Goal: Task Accomplishment & Management: Use online tool/utility

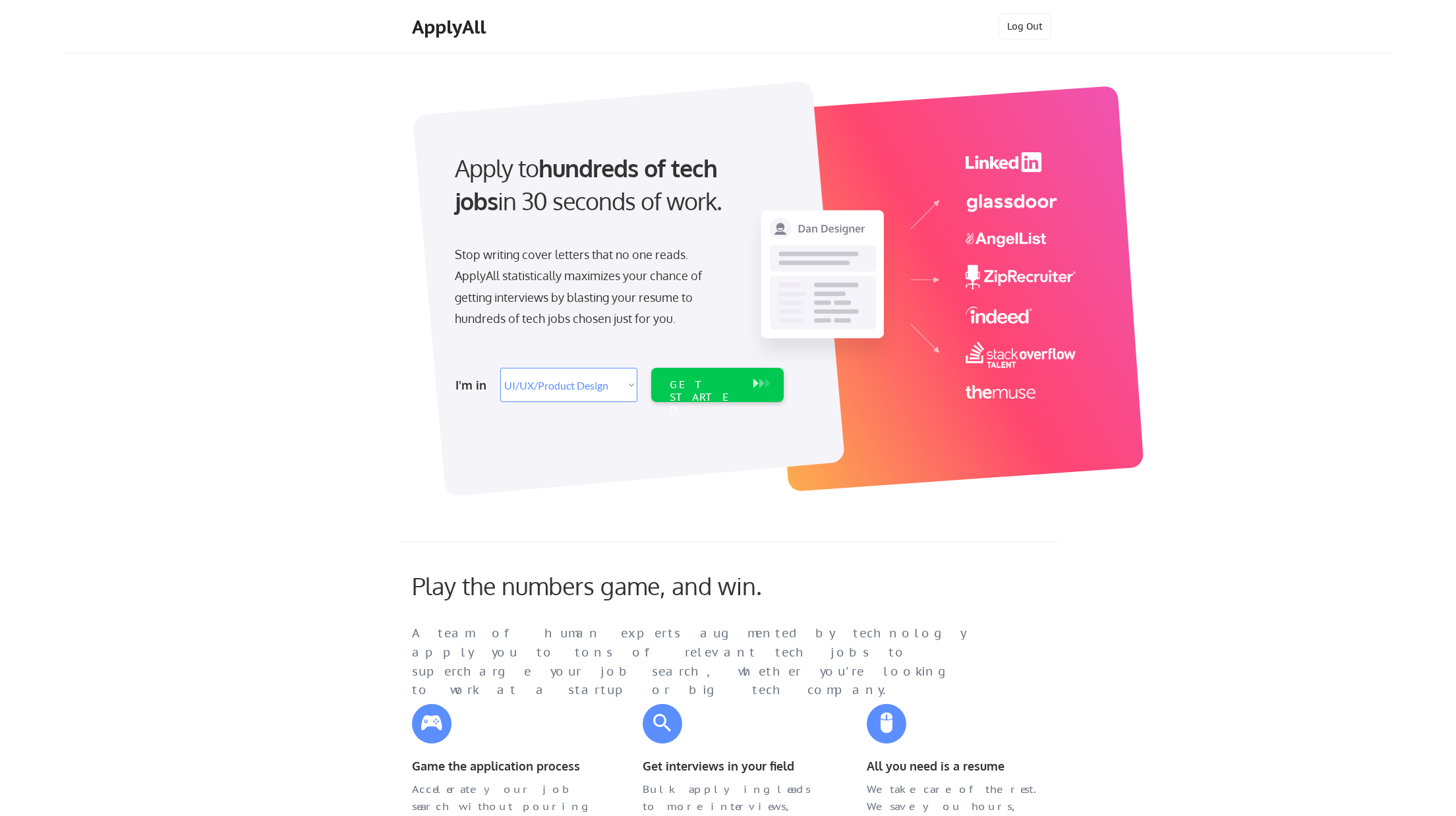
select select ""design""
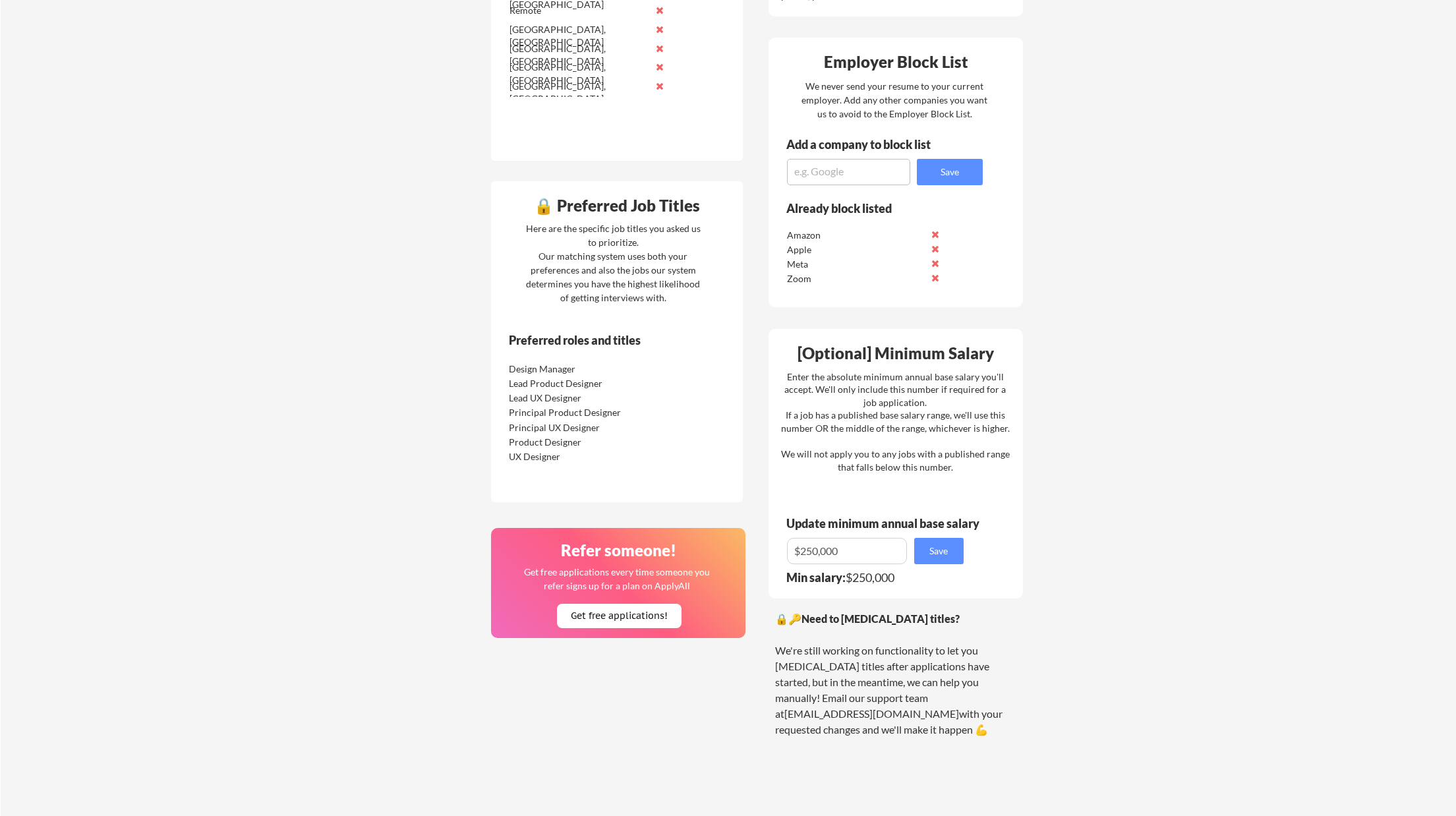
scroll to position [665, 0]
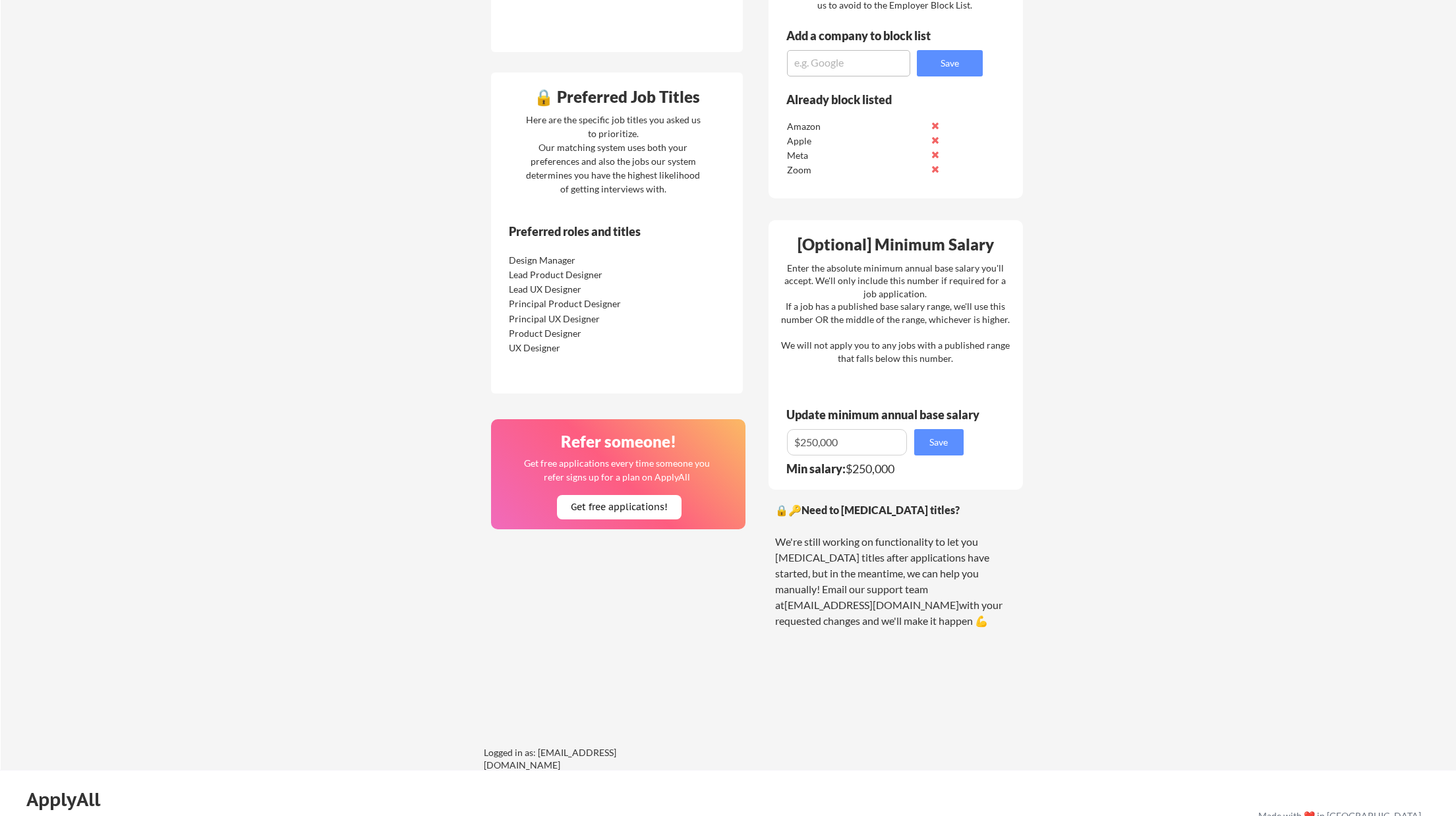
click at [815, 442] on input "input" at bounding box center [848, 441] width 120 height 26
type input "$240,000"
click at [944, 443] on button "Save" at bounding box center [939, 441] width 49 height 26
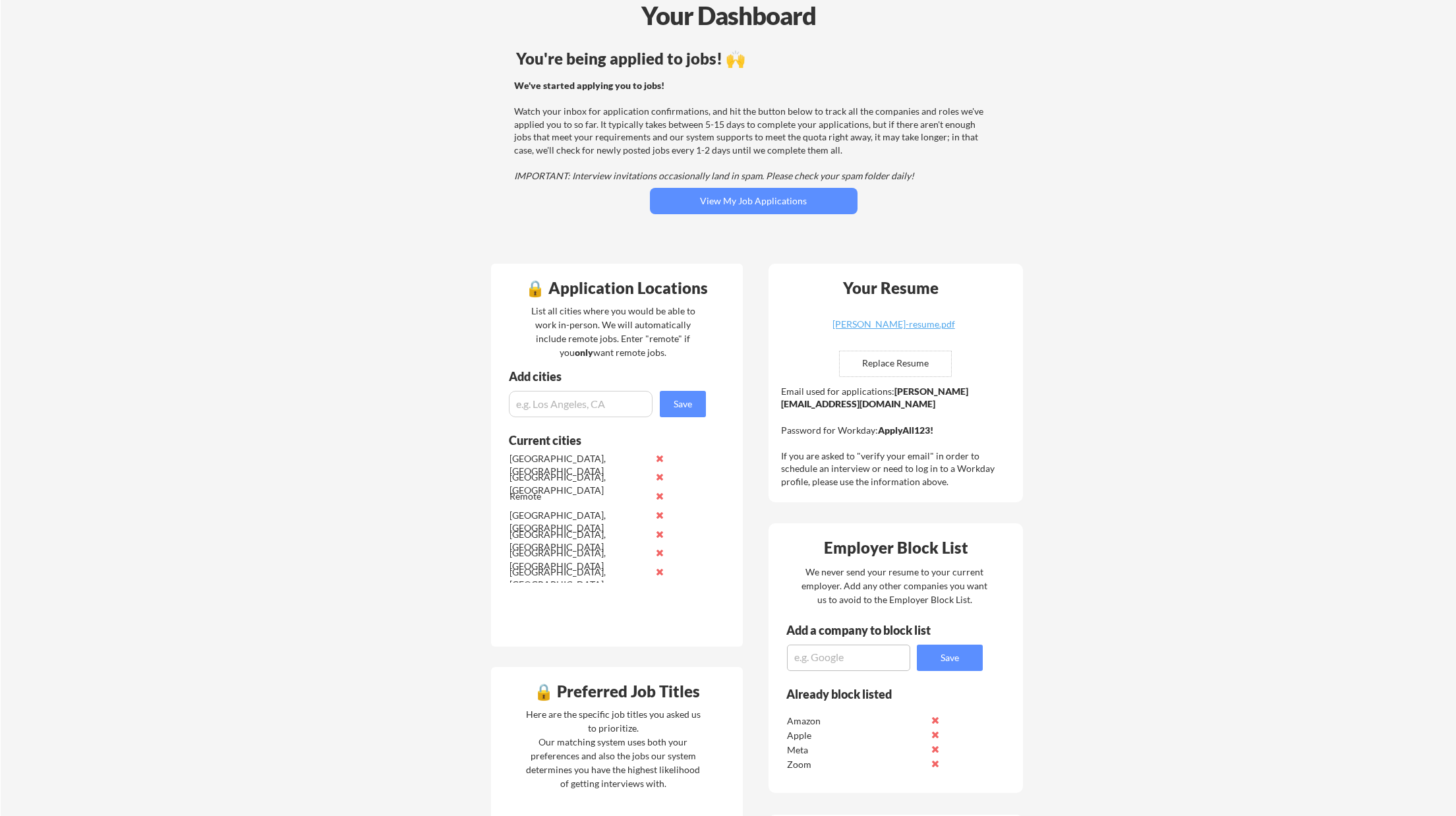
scroll to position [15, 0]
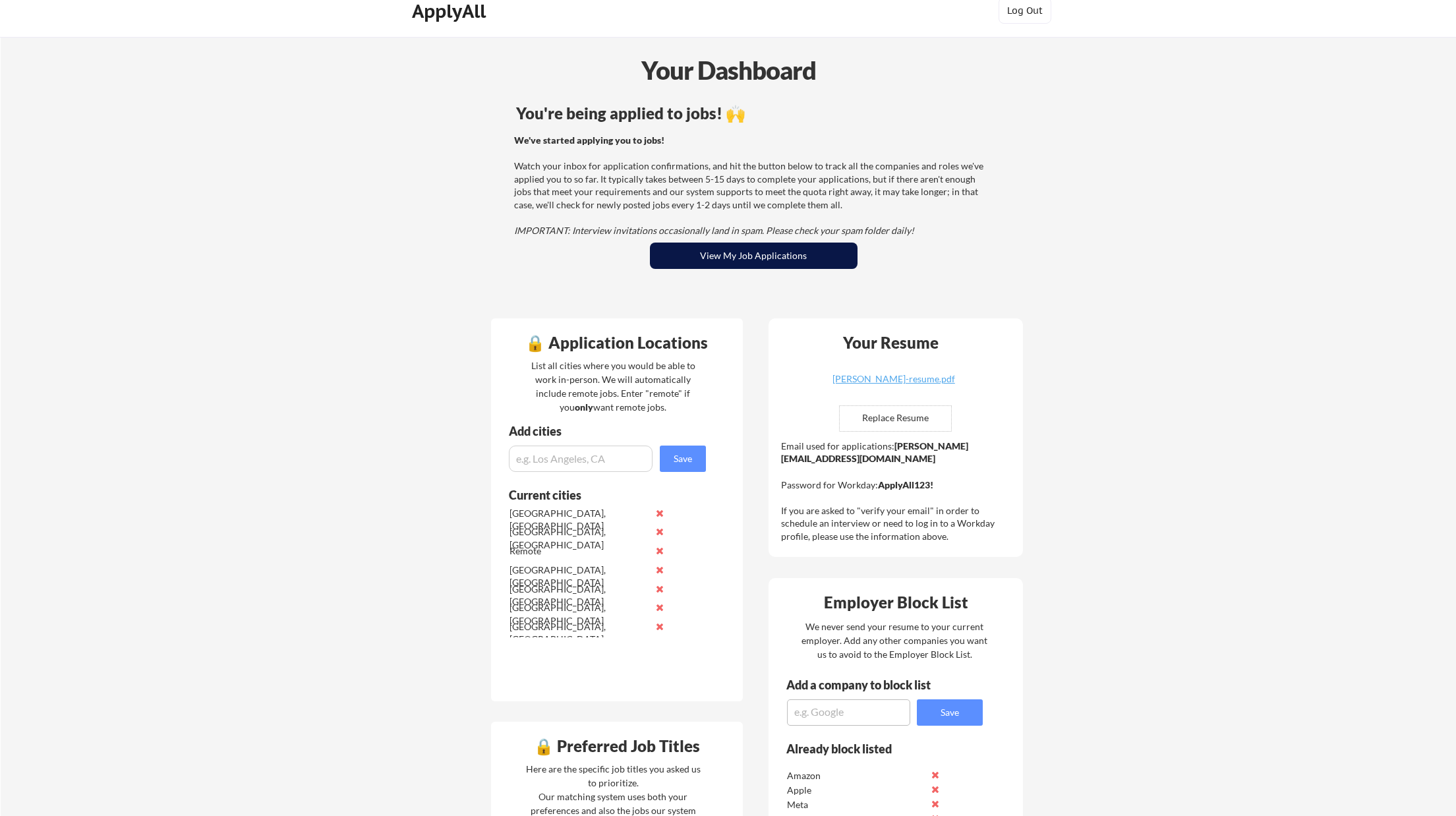
click at [738, 254] on button "View My Job Applications" at bounding box center [754, 255] width 208 height 26
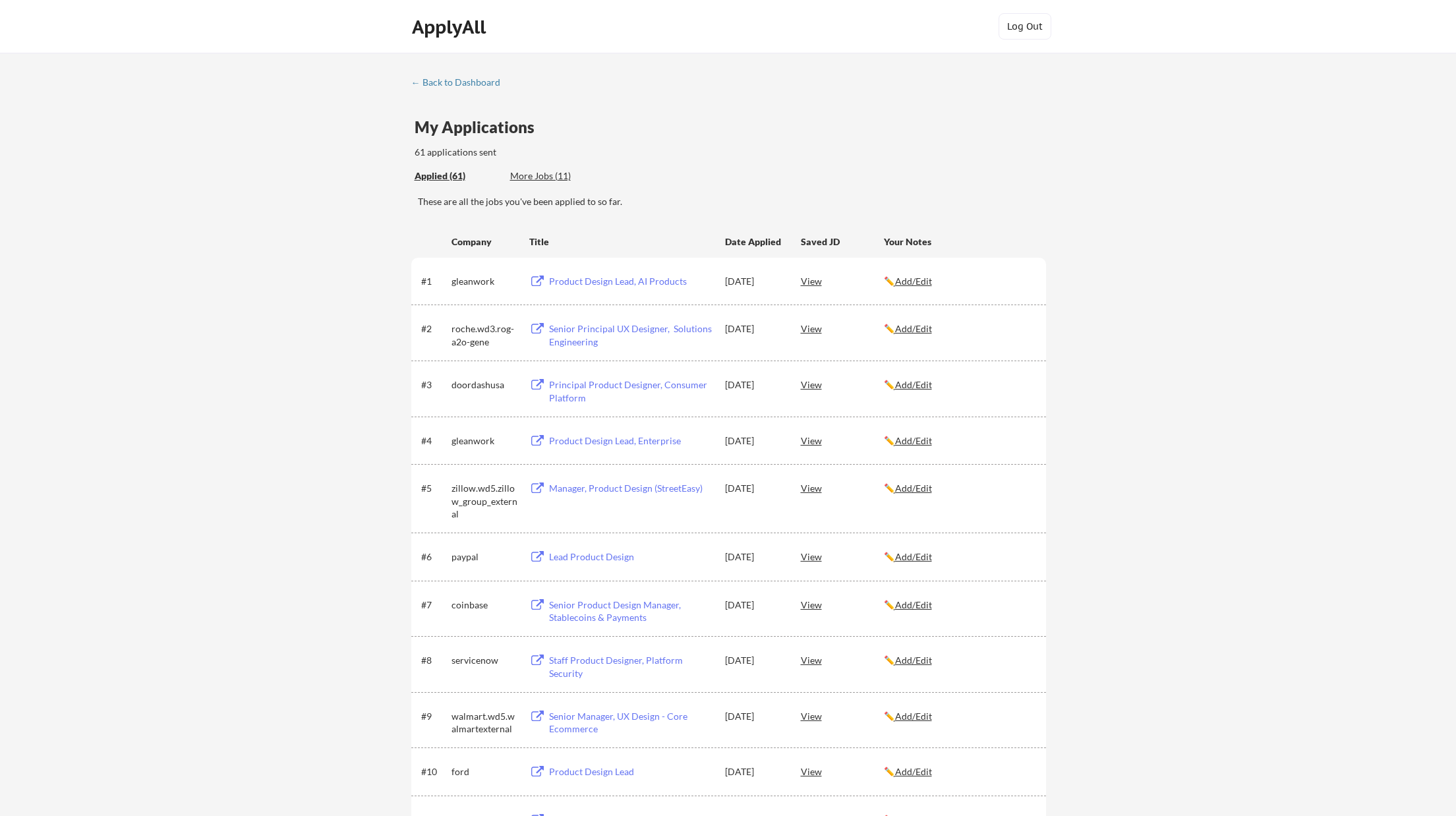
click at [809, 328] on div "View" at bounding box center [842, 328] width 83 height 24
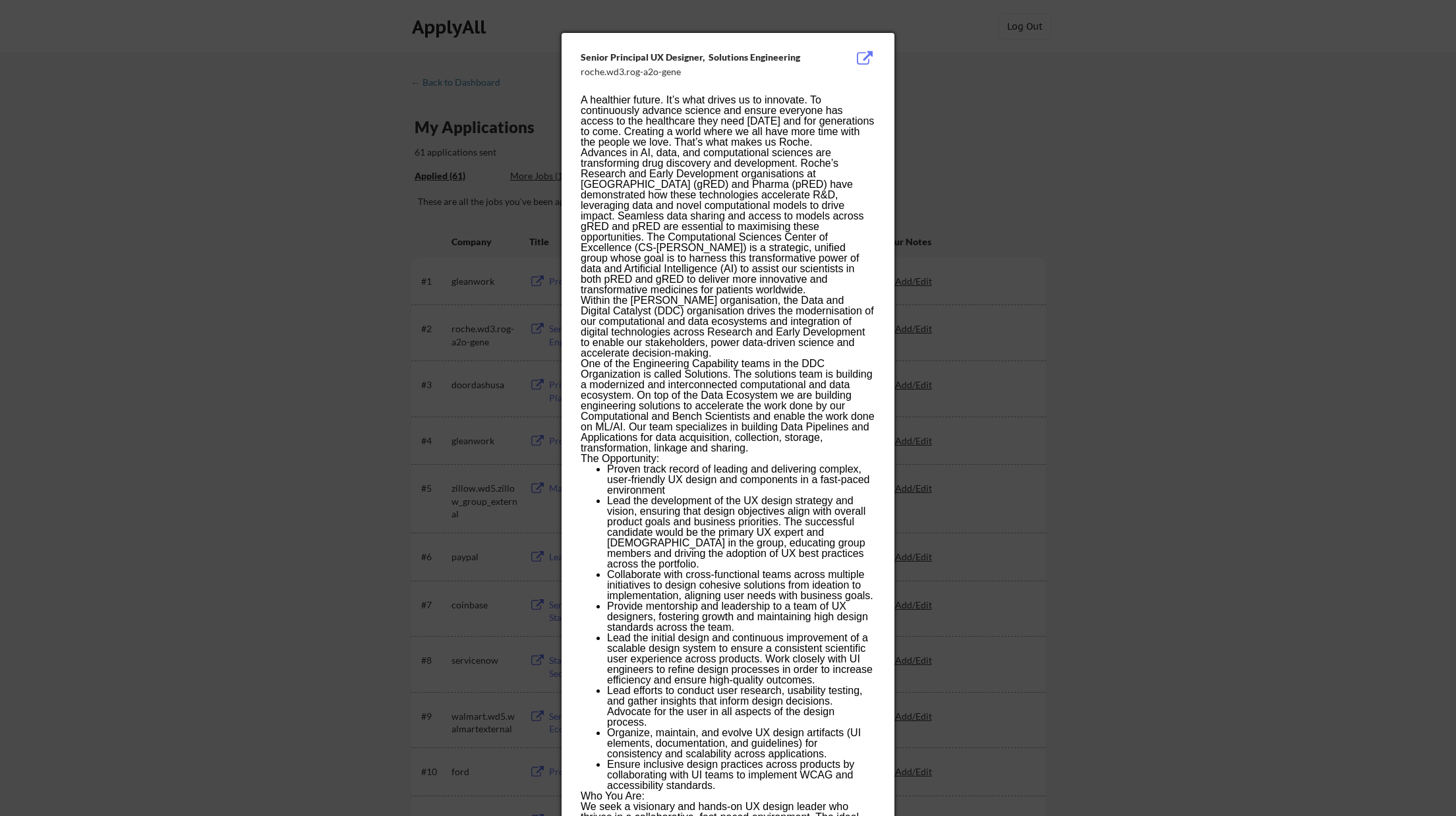
click at [1085, 408] on div at bounding box center [728, 408] width 1456 height 816
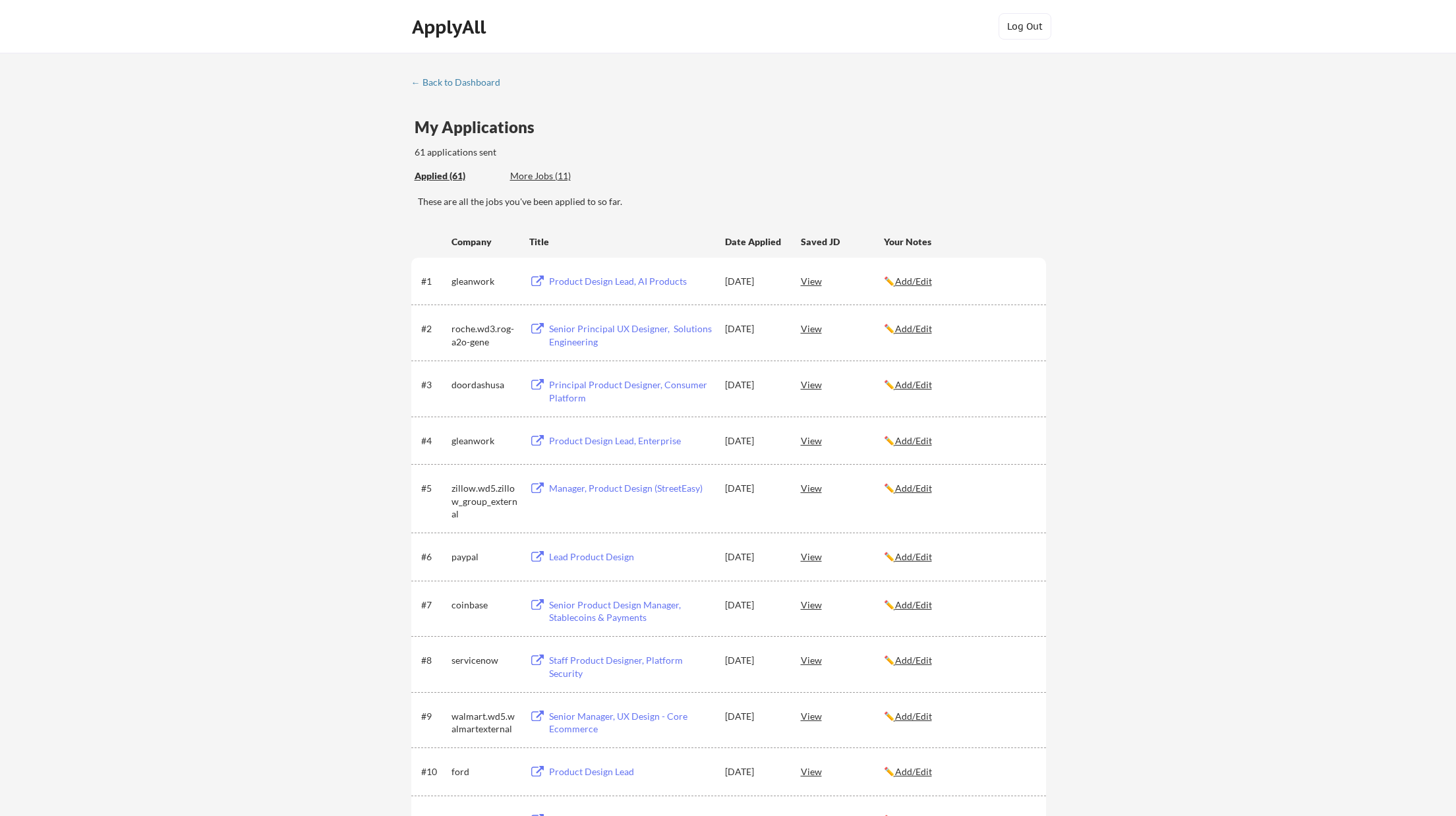
click at [638, 324] on div "Senior Principal UX Designer, Solutions Engineering" at bounding box center [630, 335] width 163 height 26
click at [611, 282] on div "Product Design Lead, AI Products" at bounding box center [630, 281] width 163 height 13
click at [574, 381] on div "Principal Product Designer, Consumer Platform" at bounding box center [630, 391] width 163 height 26
click at [594, 438] on div "Product Design Lead, Enterprise" at bounding box center [630, 440] width 163 height 13
click at [624, 483] on div "Manager, Product Design (StreetEasy)" at bounding box center [630, 488] width 163 height 13
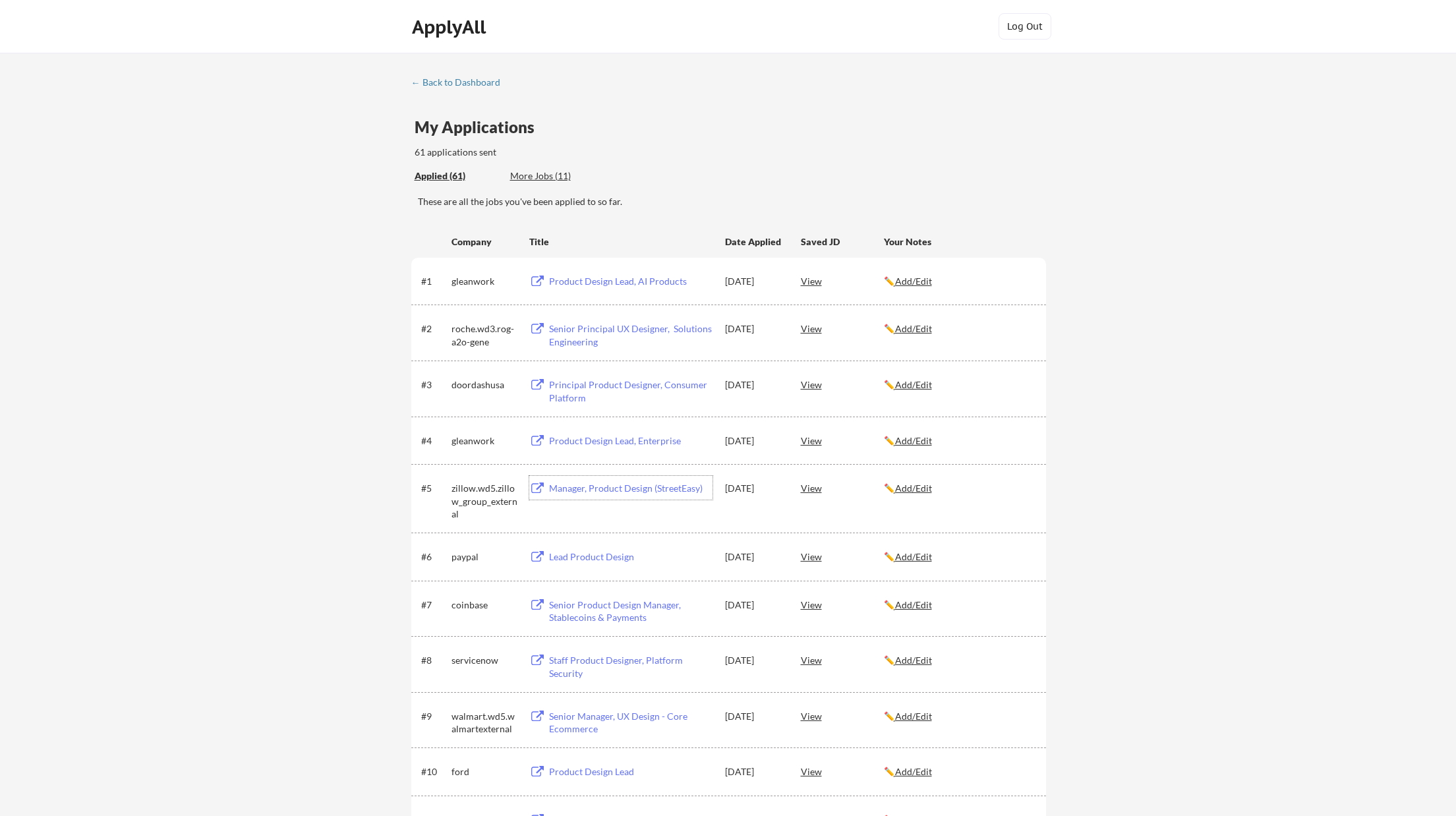
click at [590, 553] on div "Lead Product Design" at bounding box center [630, 556] width 163 height 13
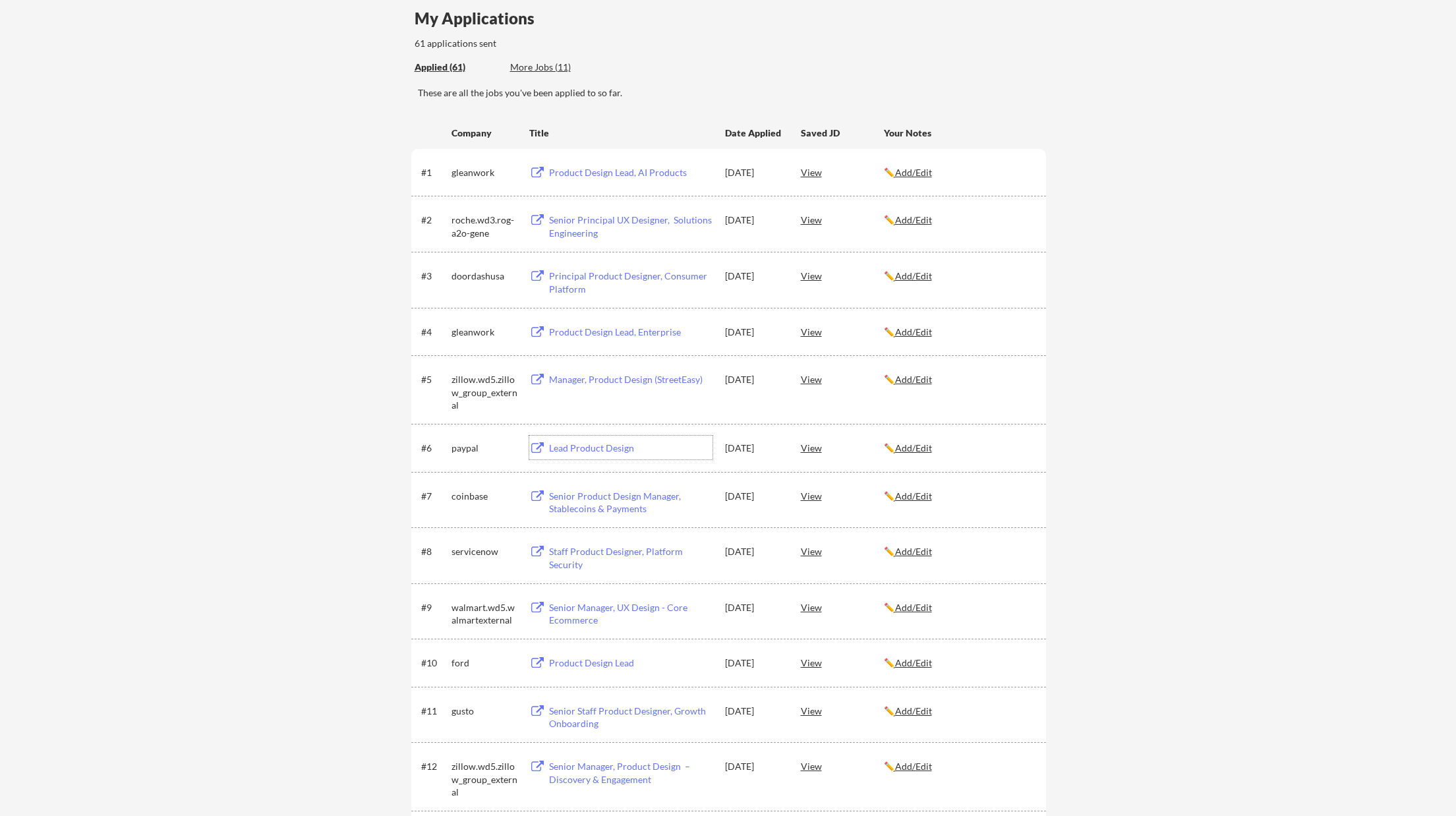
scroll to position [250, 0]
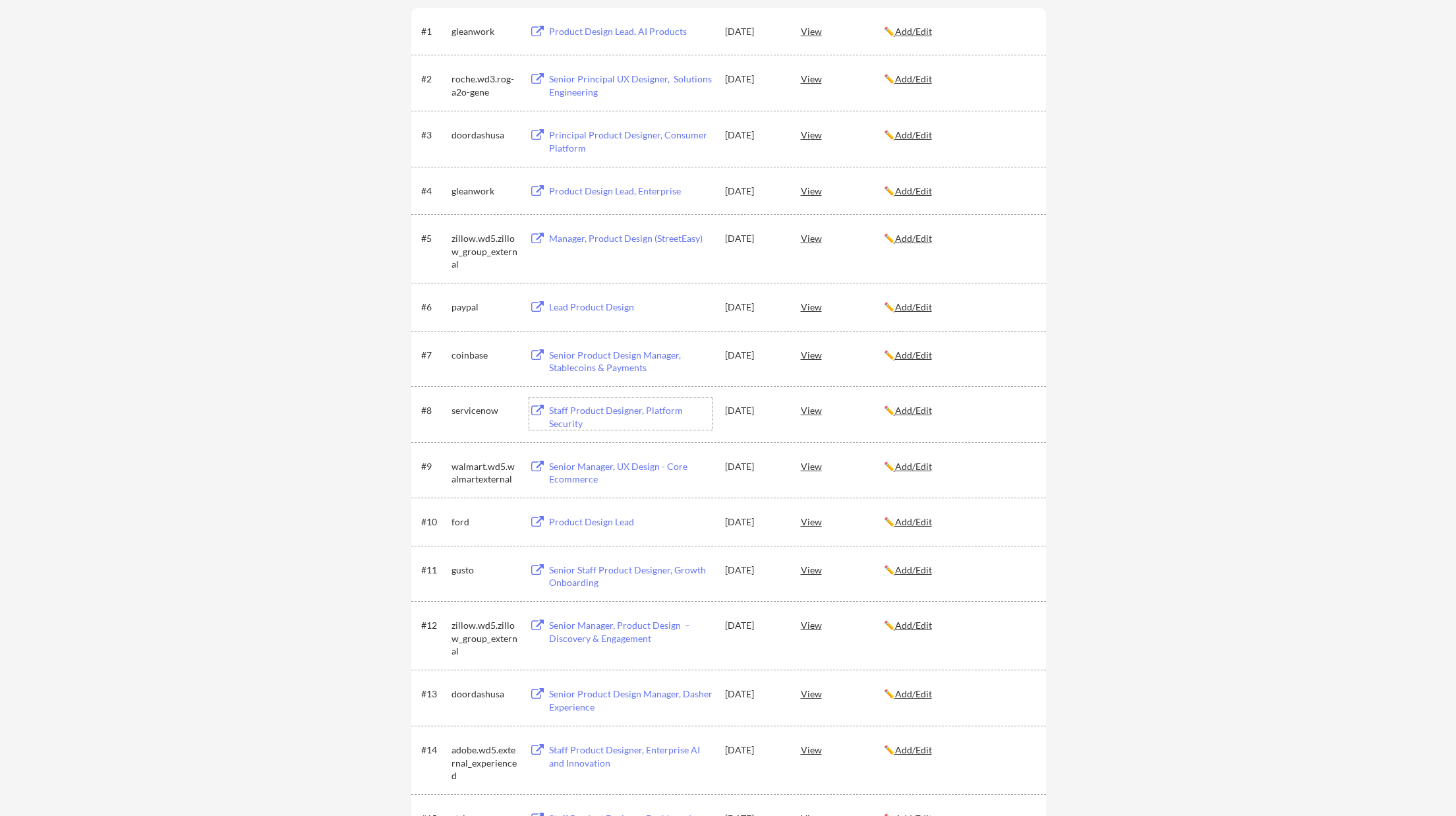
click at [577, 408] on div "Staff Product Designer, Platform Security" at bounding box center [630, 417] width 163 height 26
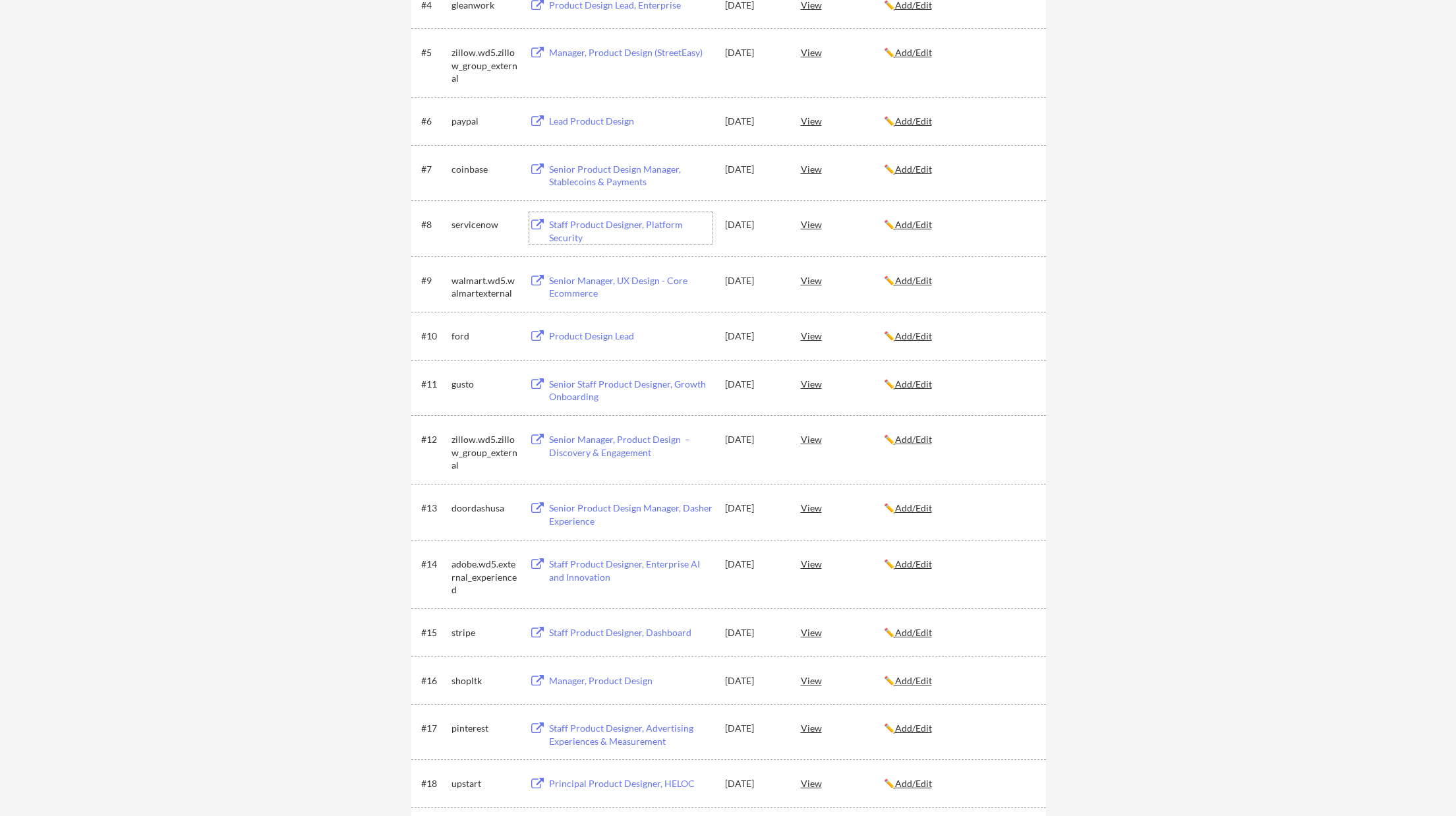
scroll to position [499, 0]
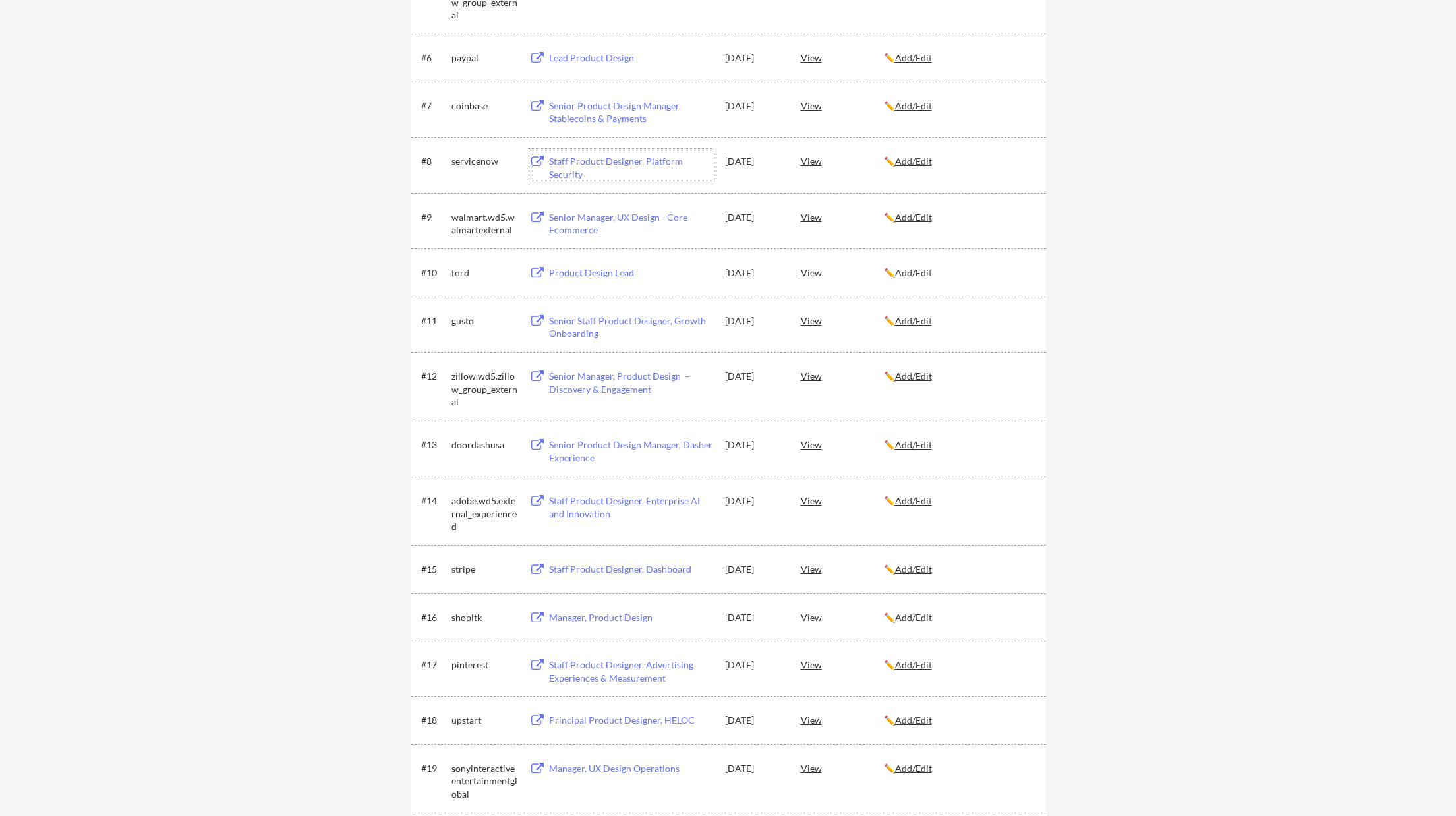
click at [606, 386] on div "Senior Manager, Product Design – Discovery & Engagement" at bounding box center [630, 382] width 163 height 26
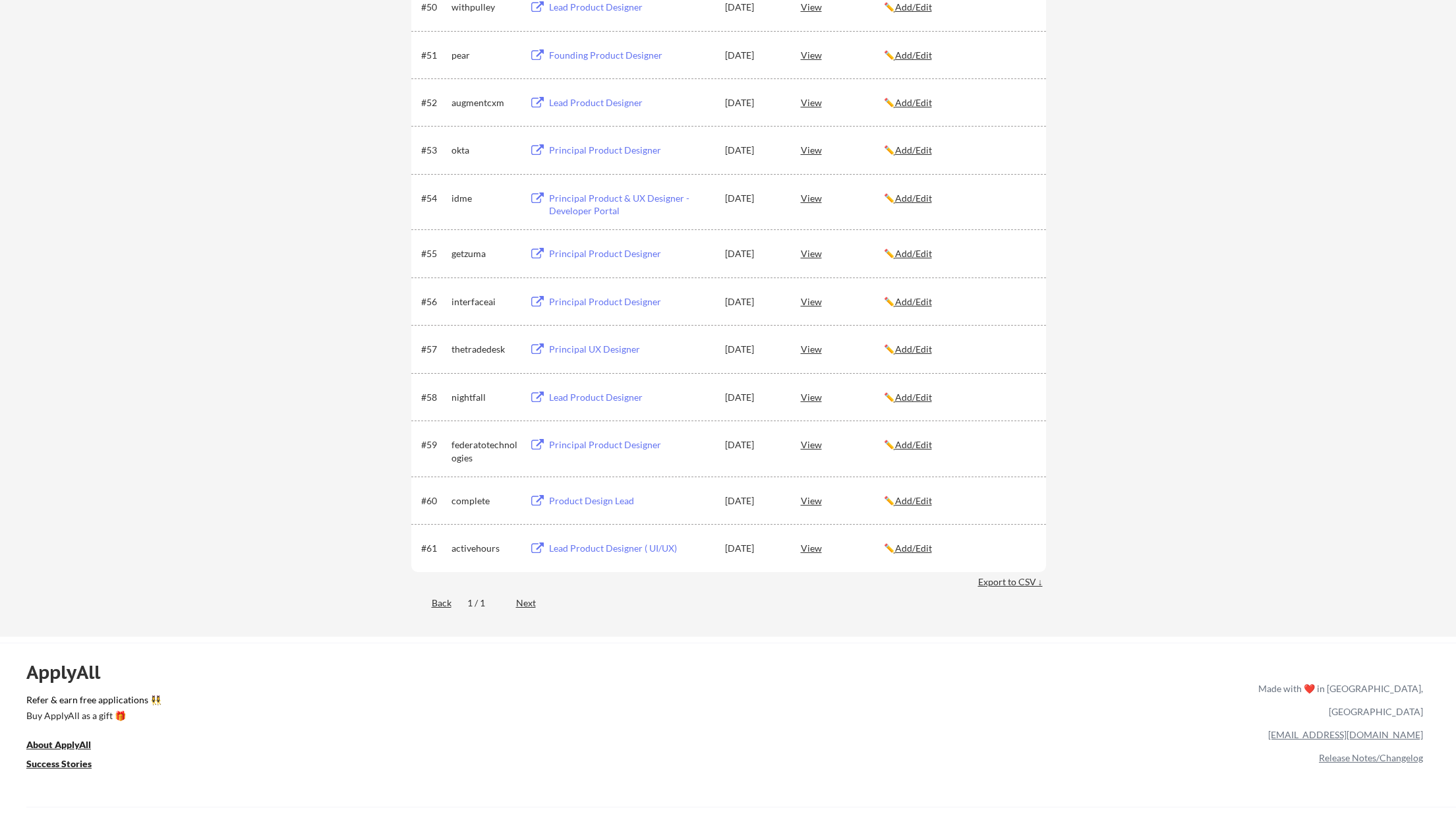
scroll to position [2780, 0]
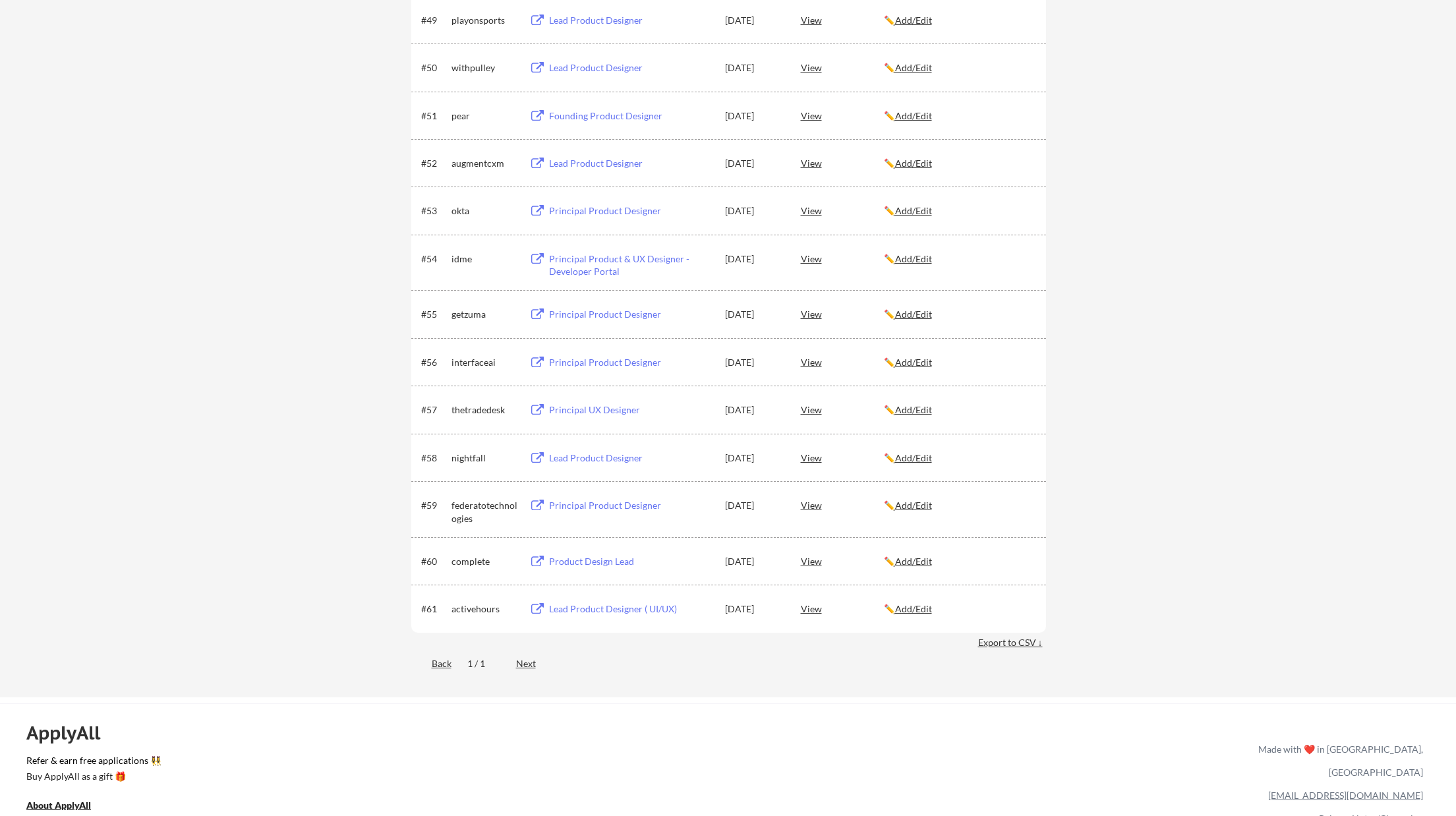
click at [615, 457] on div "Lead Product Designer" at bounding box center [630, 458] width 163 height 13
click at [602, 360] on div "Principal Product Designer" at bounding box center [630, 362] width 163 height 13
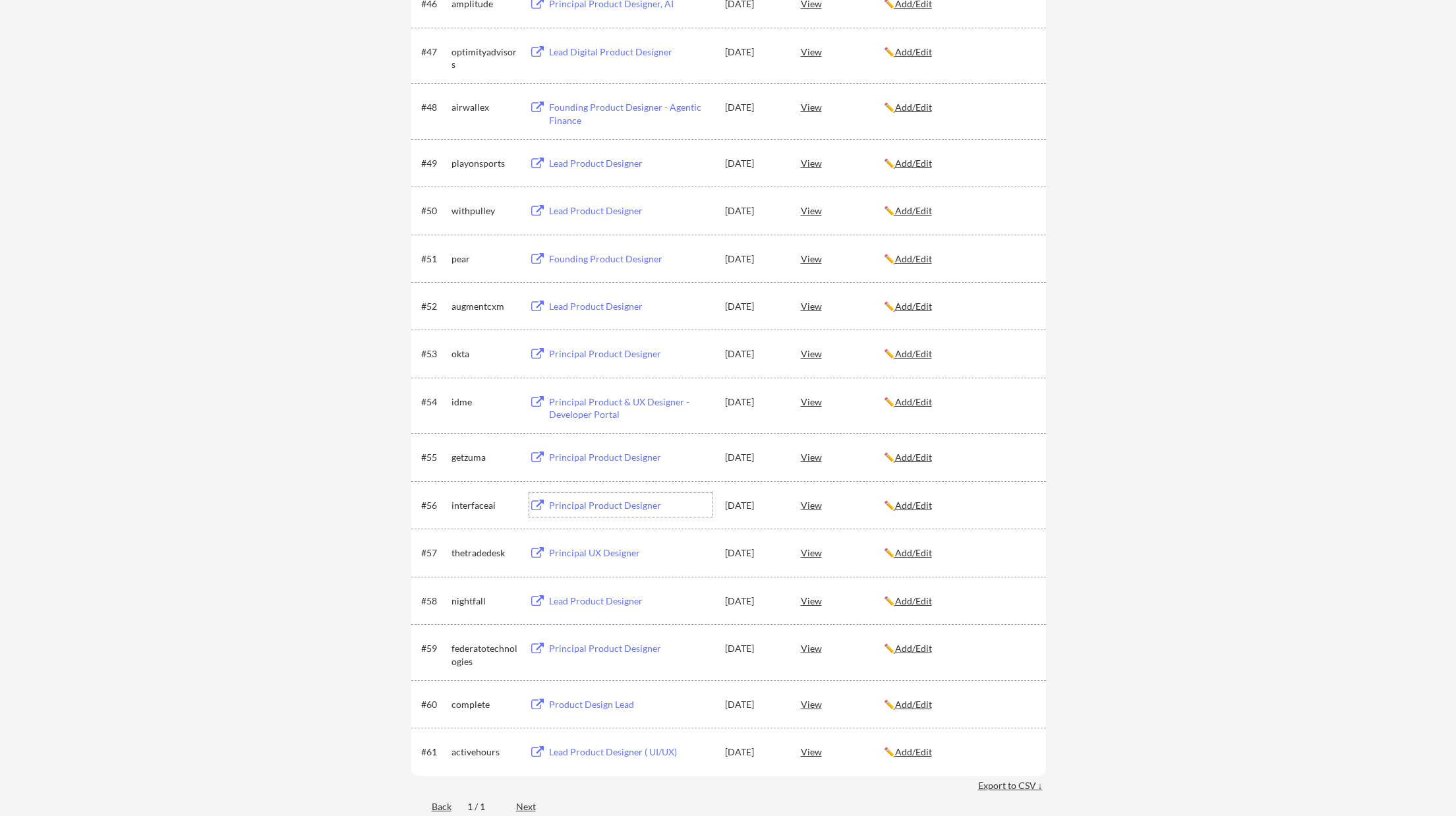
scroll to position [2637, 0]
click at [600, 255] on div "Founding Product Designer" at bounding box center [630, 259] width 163 height 13
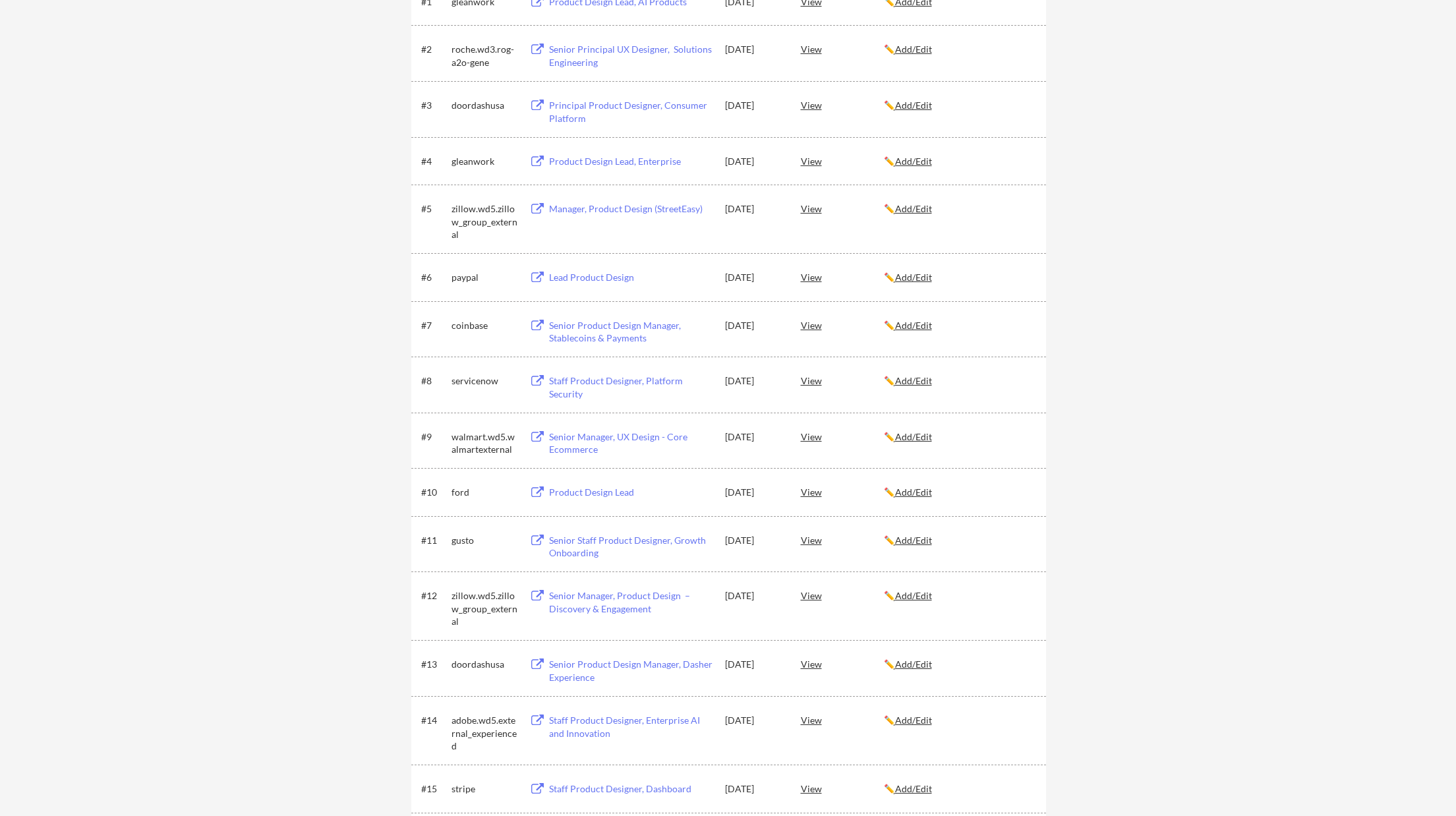
scroll to position [0, 0]
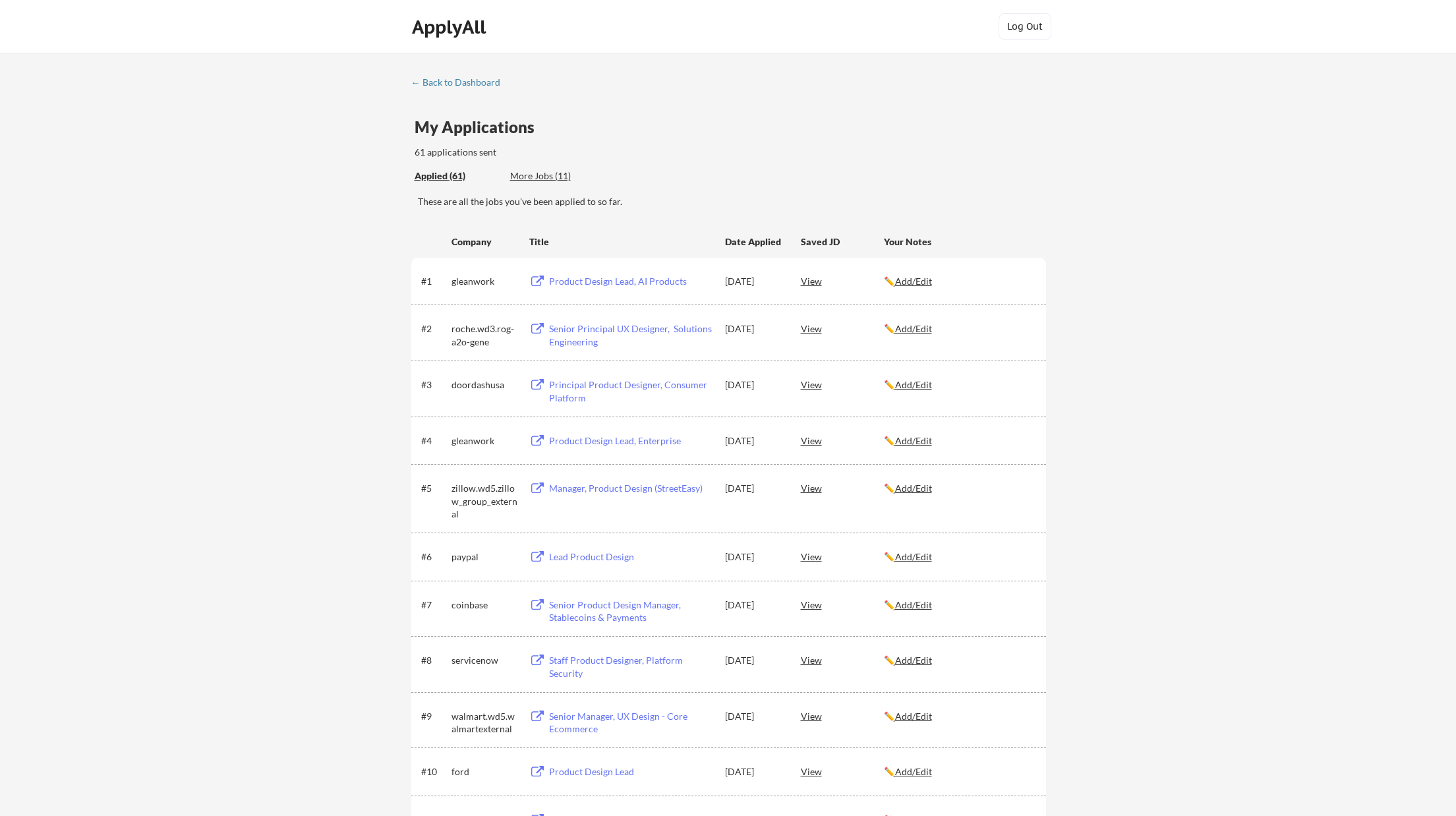
click at [537, 172] on div "More Jobs (11)" at bounding box center [558, 176] width 97 height 13
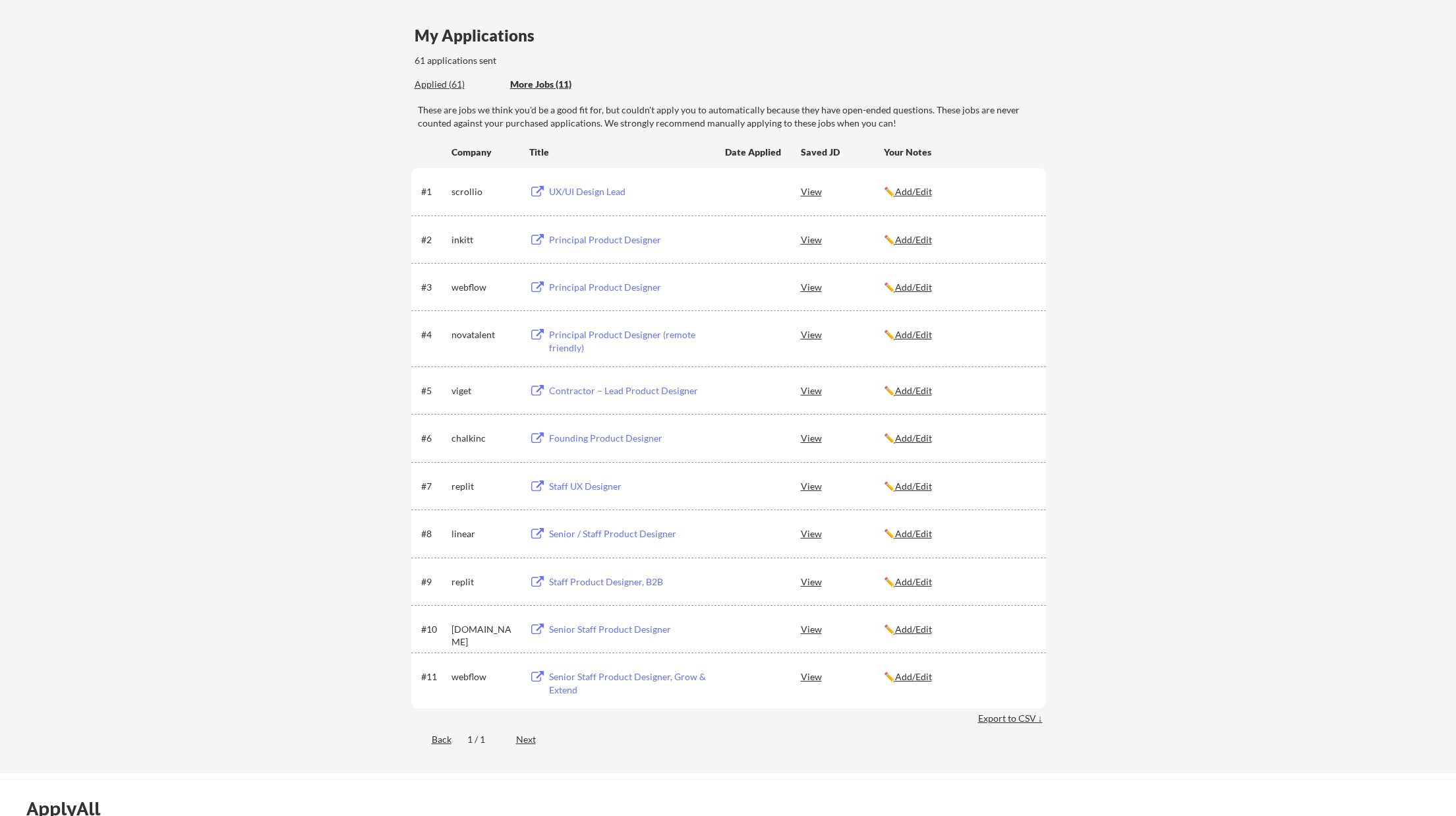
scroll to position [104, 0]
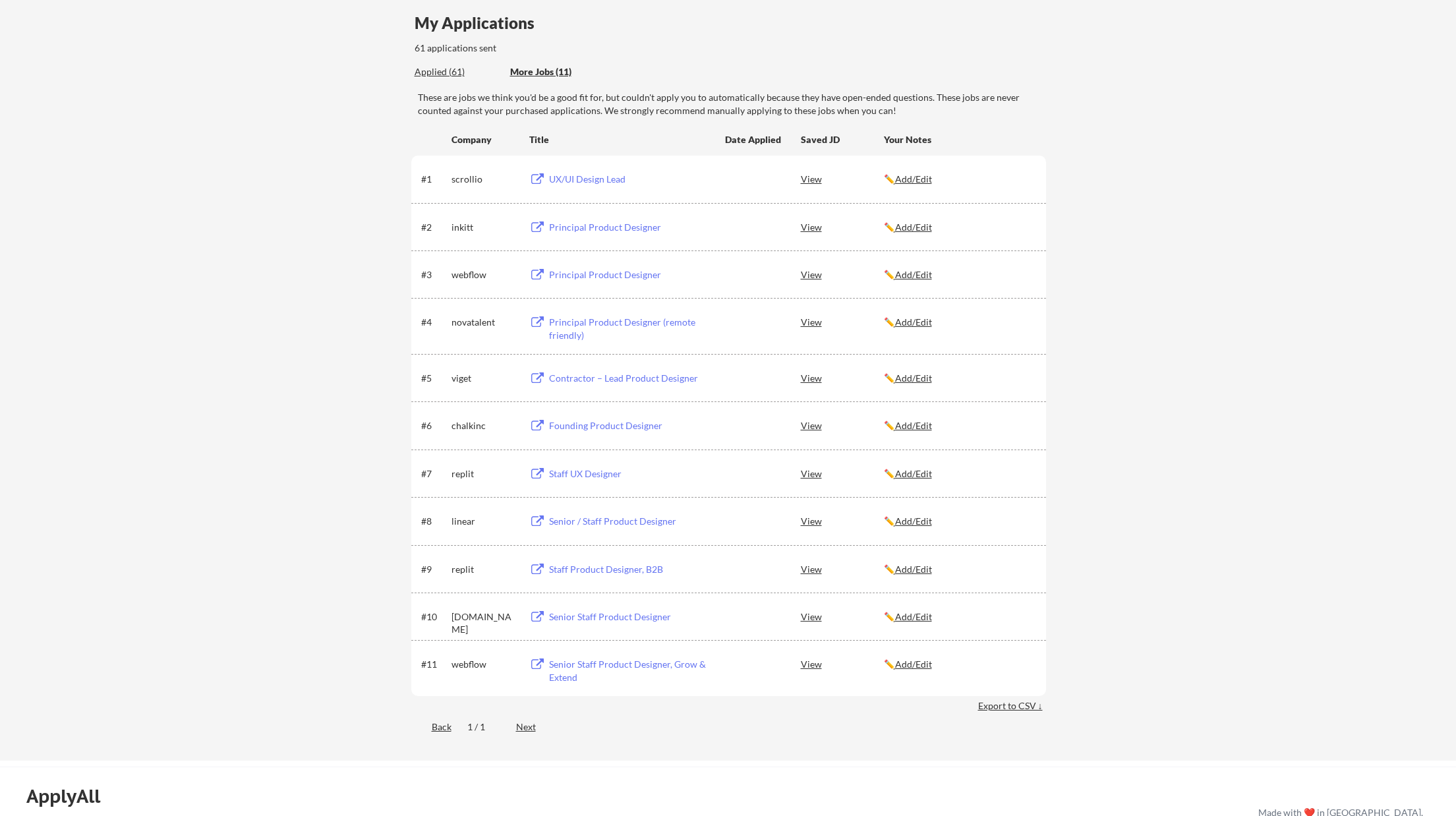
click at [599, 181] on div "UX/UI Design Lead" at bounding box center [630, 179] width 163 height 13
click at [588, 227] on div "Principal Product Designer" at bounding box center [630, 227] width 163 height 13
click at [586, 274] on div "Principal Product Designer" at bounding box center [630, 274] width 163 height 13
click at [592, 321] on div "Principal Product Designer (remote friendly)" at bounding box center [630, 328] width 163 height 26
click at [580, 474] on div "Staff UX Designer" at bounding box center [630, 473] width 163 height 13
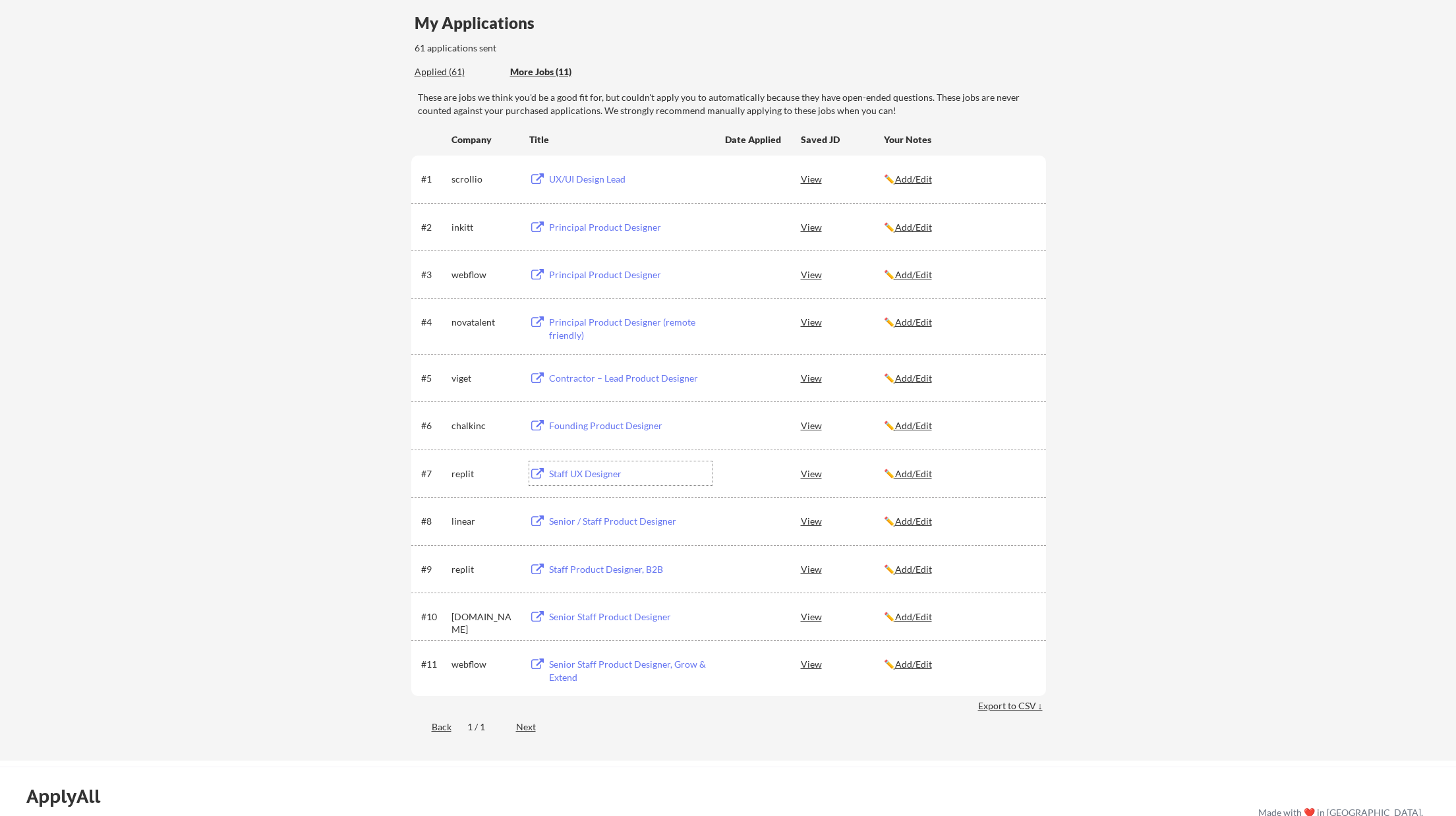
click at [604, 570] on div "Staff Product Designer, B2B" at bounding box center [630, 569] width 163 height 13
click at [620, 566] on div "Staff Product Designer, B2B" at bounding box center [630, 569] width 163 height 13
